Goal: Information Seeking & Learning: Find specific fact

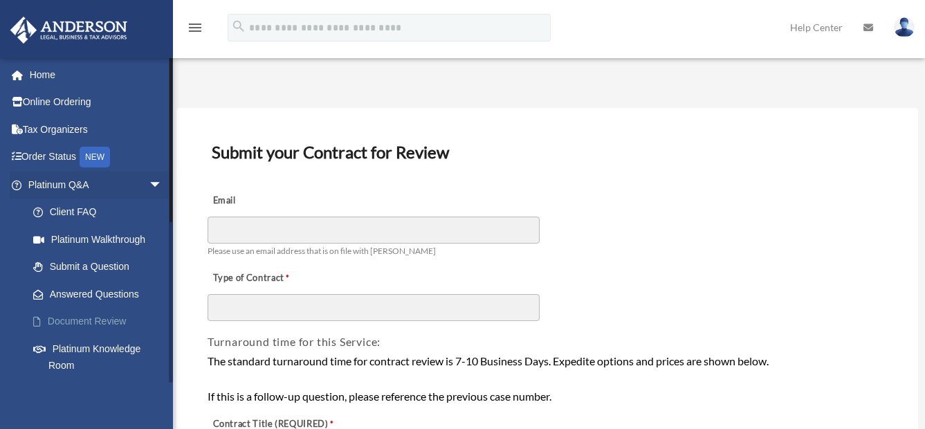
click at [107, 323] on link "Document Review" at bounding box center [101, 322] width 164 height 28
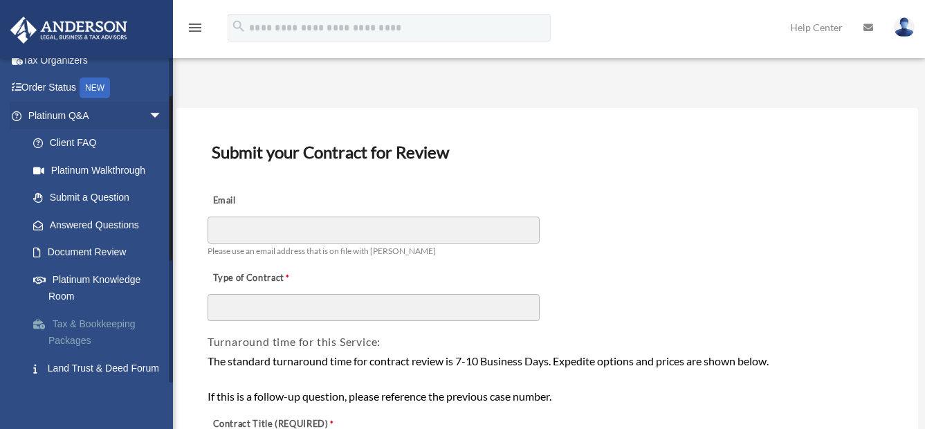
scroll to position [138, 0]
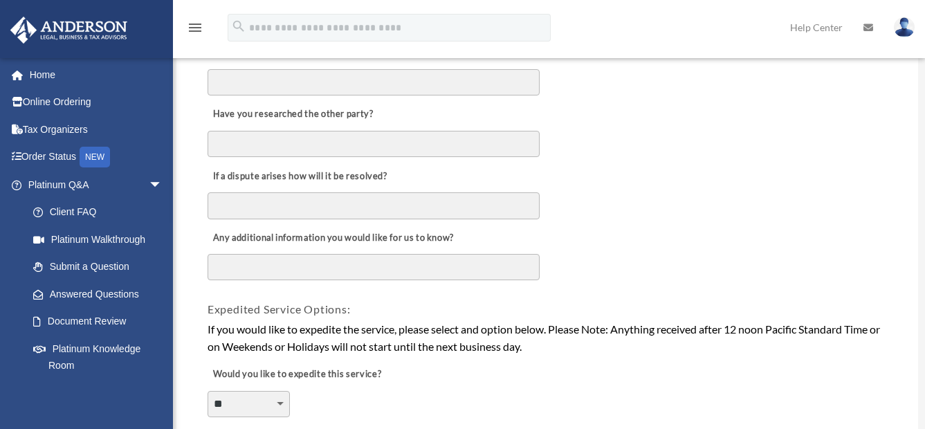
scroll to position [899, 0]
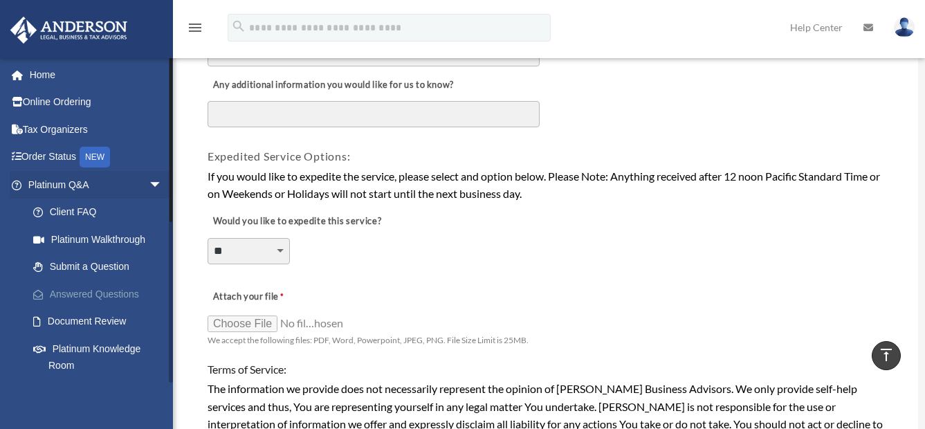
click at [109, 290] on link "Answered Questions" at bounding box center [101, 294] width 164 height 28
click at [111, 293] on link "Answered Questions" at bounding box center [101, 294] width 164 height 28
click at [109, 269] on link "Submit a Question" at bounding box center [101, 267] width 164 height 28
click at [111, 240] on link "Platinum Walkthrough" at bounding box center [101, 239] width 164 height 28
click at [114, 267] on link "Submit a Question" at bounding box center [101, 267] width 164 height 28
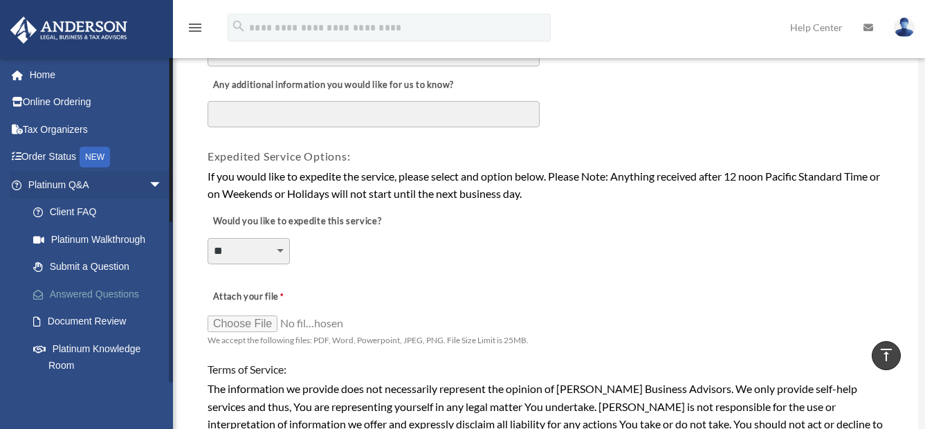
click at [107, 293] on link "Answered Questions" at bounding box center [101, 294] width 164 height 28
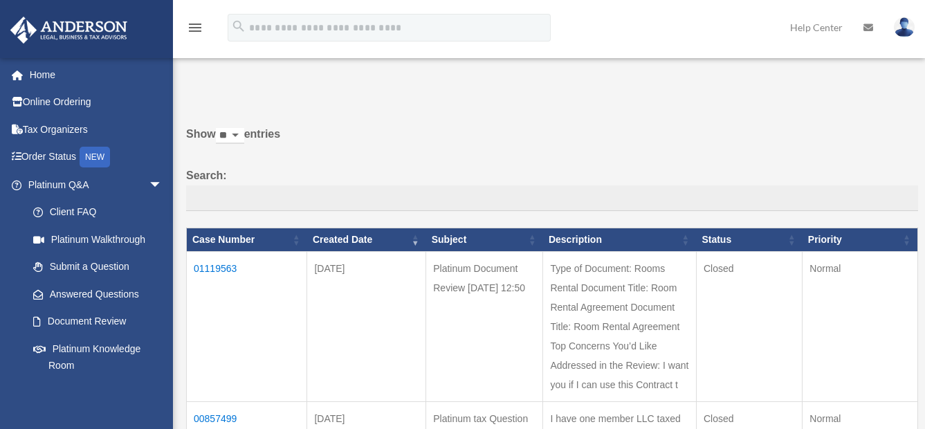
click at [219, 266] on td "01119563" at bounding box center [247, 327] width 120 height 150
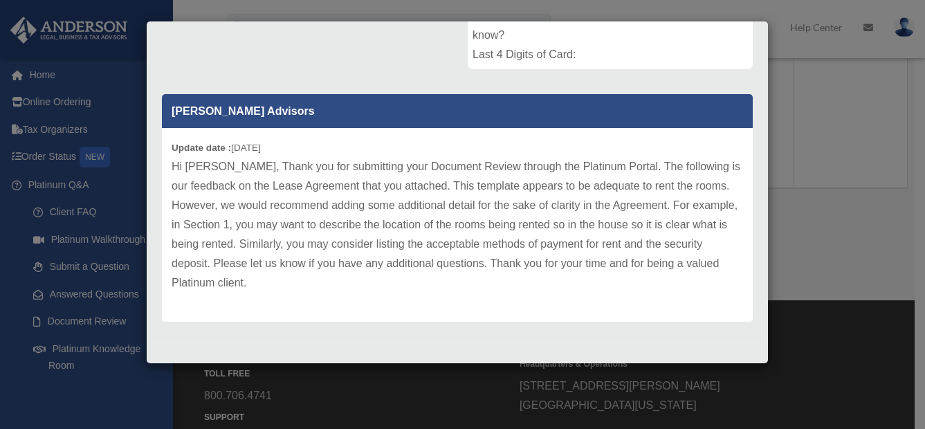
scroll to position [513, 0]
